Goal: Information Seeking & Learning: Check status

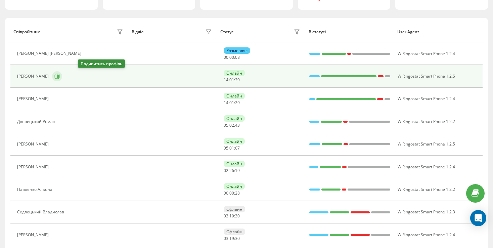
click at [59, 75] on icon at bounding box center [58, 76] width 2 height 3
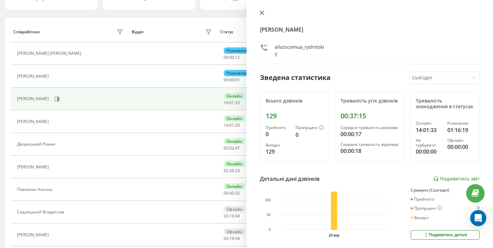
click at [264, 14] on icon at bounding box center [262, 13] width 4 height 4
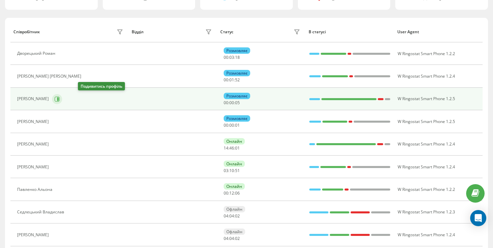
click at [62, 95] on button at bounding box center [57, 99] width 10 height 10
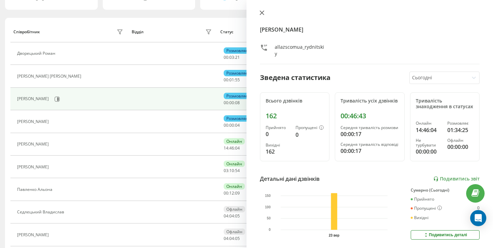
click at [260, 13] on icon at bounding box center [262, 12] width 5 height 5
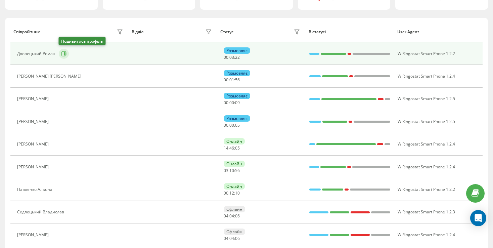
click at [64, 52] on icon at bounding box center [65, 53] width 2 height 3
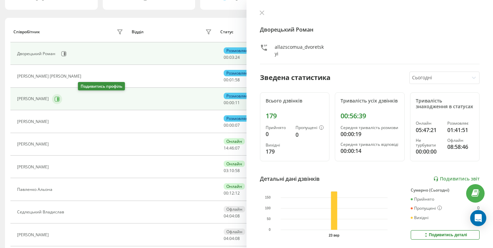
click at [60, 99] on icon at bounding box center [56, 98] width 5 height 5
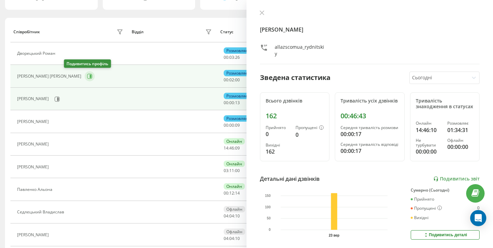
click at [87, 78] on icon at bounding box center [89, 76] width 5 height 5
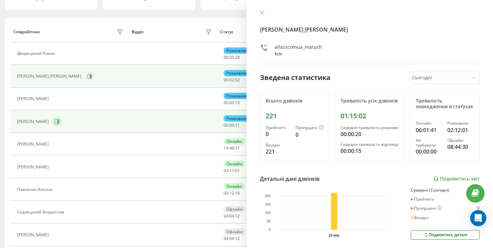
click at [59, 121] on icon at bounding box center [58, 121] width 2 height 3
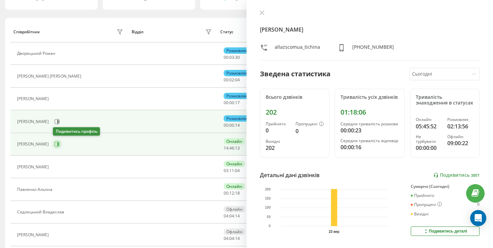
click at [57, 146] on button at bounding box center [57, 144] width 10 height 10
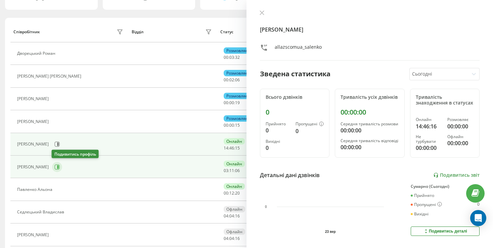
click at [57, 165] on icon at bounding box center [58, 166] width 2 height 3
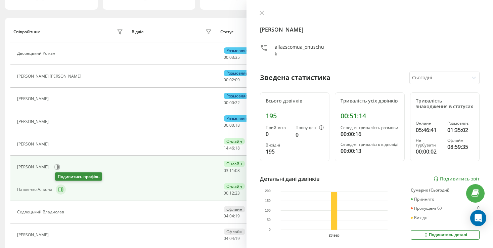
click at [58, 190] on icon at bounding box center [60, 189] width 5 height 5
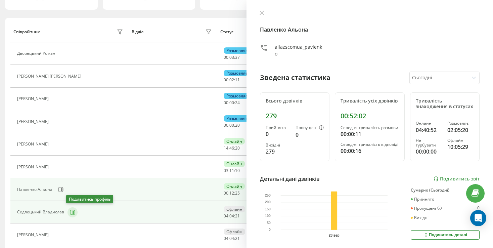
click at [70, 212] on icon at bounding box center [72, 212] width 5 height 5
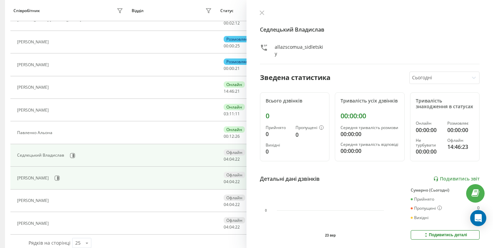
scroll to position [132, 0]
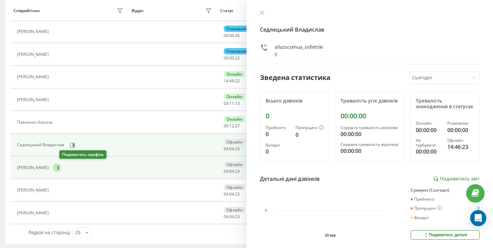
click at [59, 167] on icon at bounding box center [58, 167] width 2 height 3
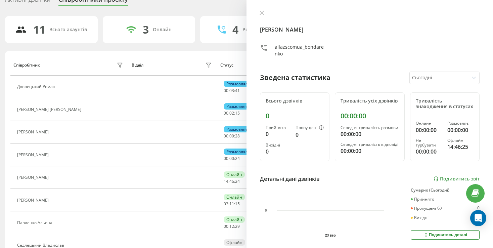
scroll to position [31, 0]
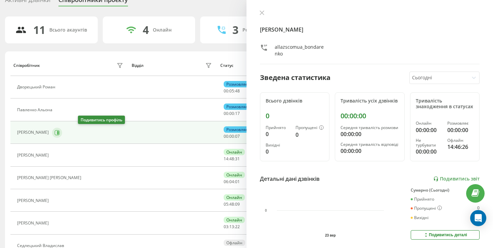
click at [60, 130] on icon at bounding box center [56, 132] width 5 height 5
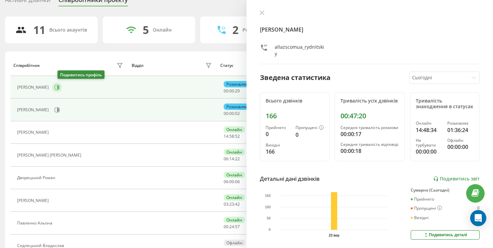
click at [62, 86] on button at bounding box center [57, 87] width 10 height 10
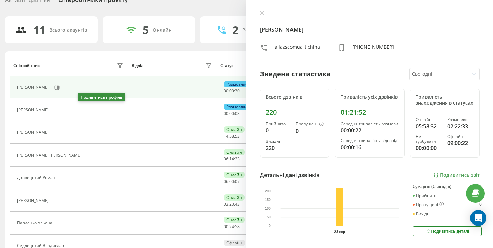
click at [59, 108] on icon at bounding box center [55, 109] width 5 height 5
